Goal: Task Accomplishment & Management: Use online tool/utility

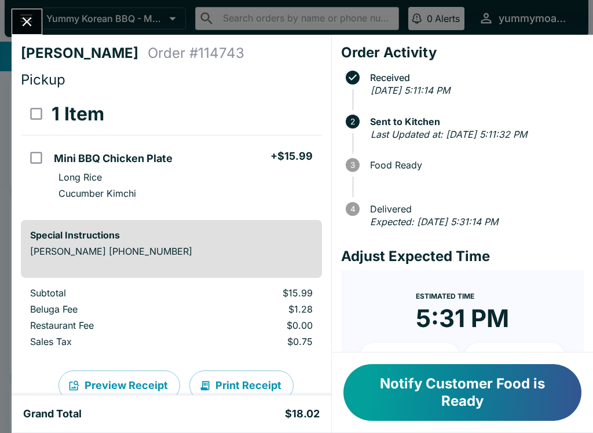
click at [25, 25] on icon "Close" at bounding box center [27, 22] width 16 height 16
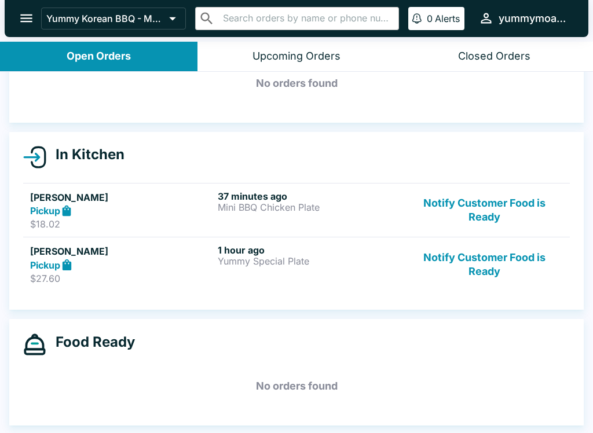
scroll to position [65, 0]
click at [330, 211] on p "Mini BBQ Chicken Plate" at bounding box center [309, 207] width 183 height 10
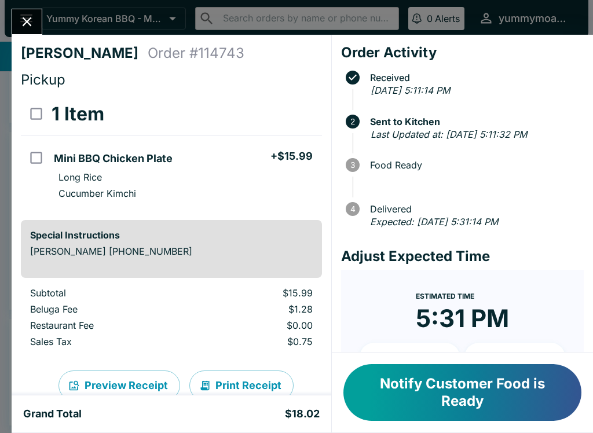
click at [37, 30] on button "Close" at bounding box center [27, 21] width 30 height 25
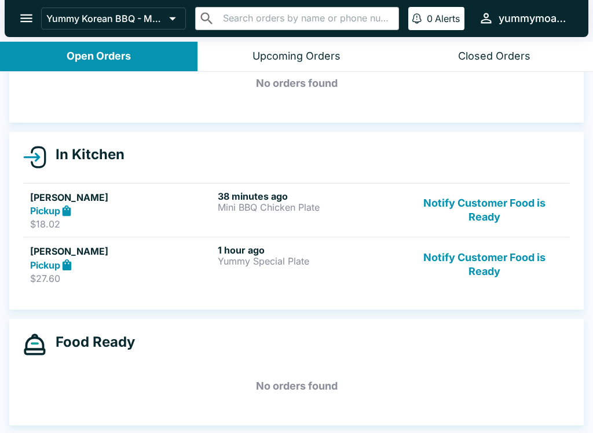
click at [174, 205] on div "Pickup" at bounding box center [121, 210] width 183 height 13
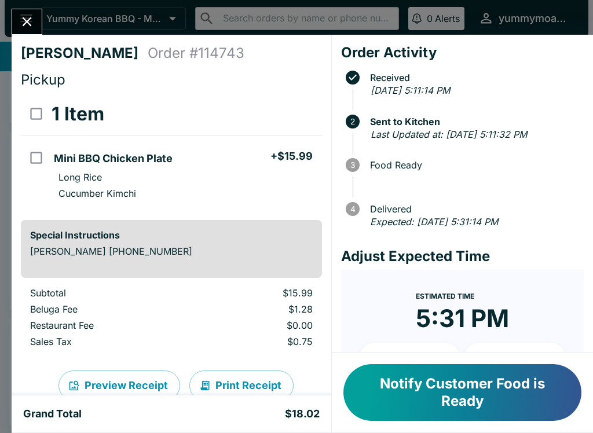
click at [36, 19] on button "Close" at bounding box center [27, 21] width 30 height 25
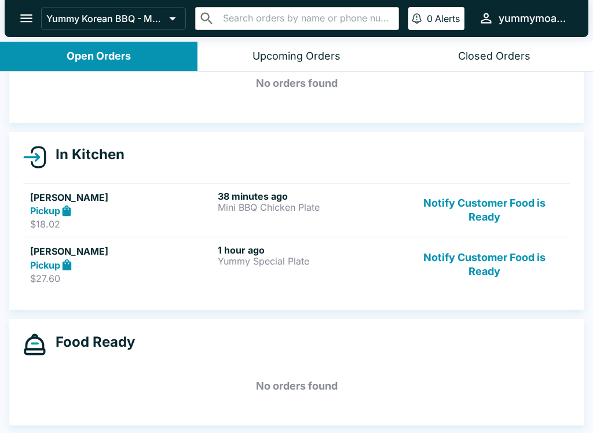
click at [140, 257] on h5 "[PERSON_NAME]" at bounding box center [121, 251] width 183 height 14
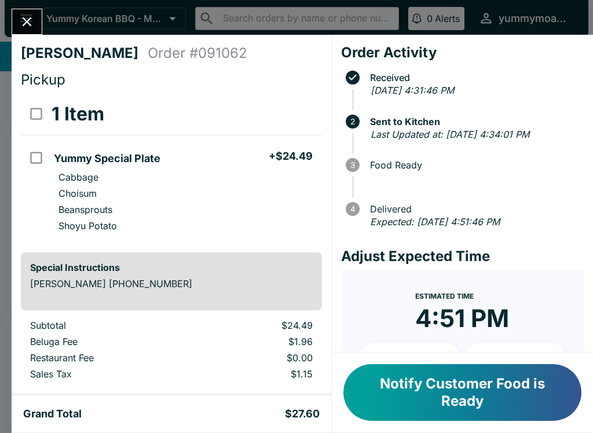
click at [36, 18] on button "Close" at bounding box center [27, 21] width 30 height 25
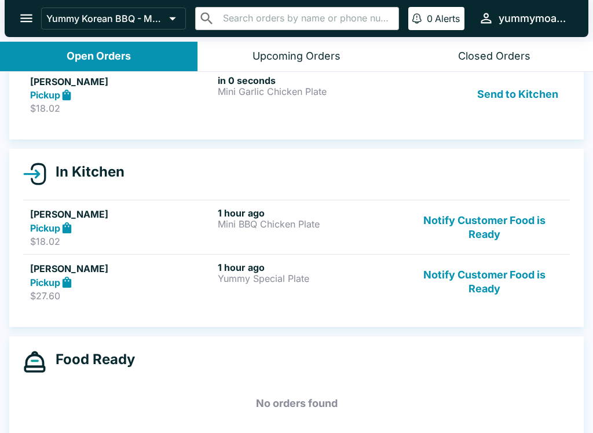
click at [275, 51] on div "Upcoming Orders" at bounding box center [296, 56] width 88 height 13
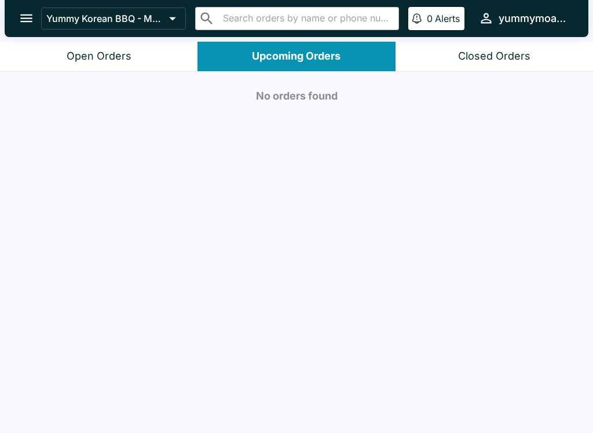
click at [113, 46] on button "Open Orders" at bounding box center [98, 57] width 197 height 30
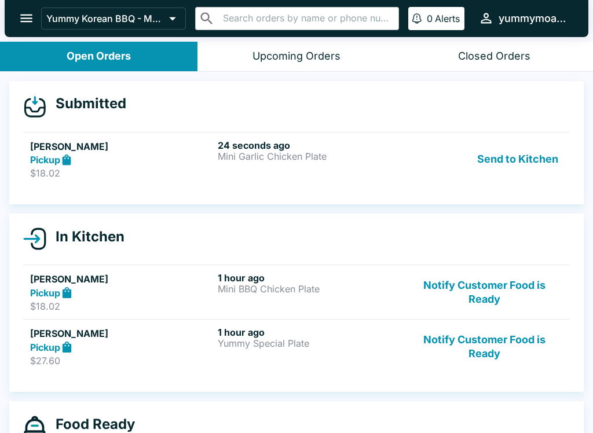
click at [358, 146] on h6 "24 seconds ago" at bounding box center [309, 145] width 183 height 12
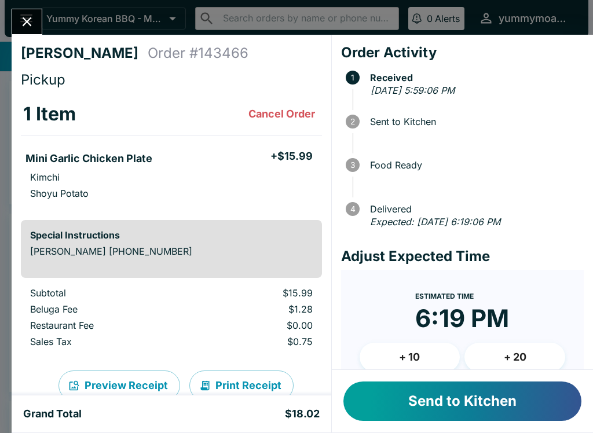
click at [455, 391] on button "Send to Kitchen" at bounding box center [462, 400] width 238 height 39
